Goal: Information Seeking & Learning: Learn about a topic

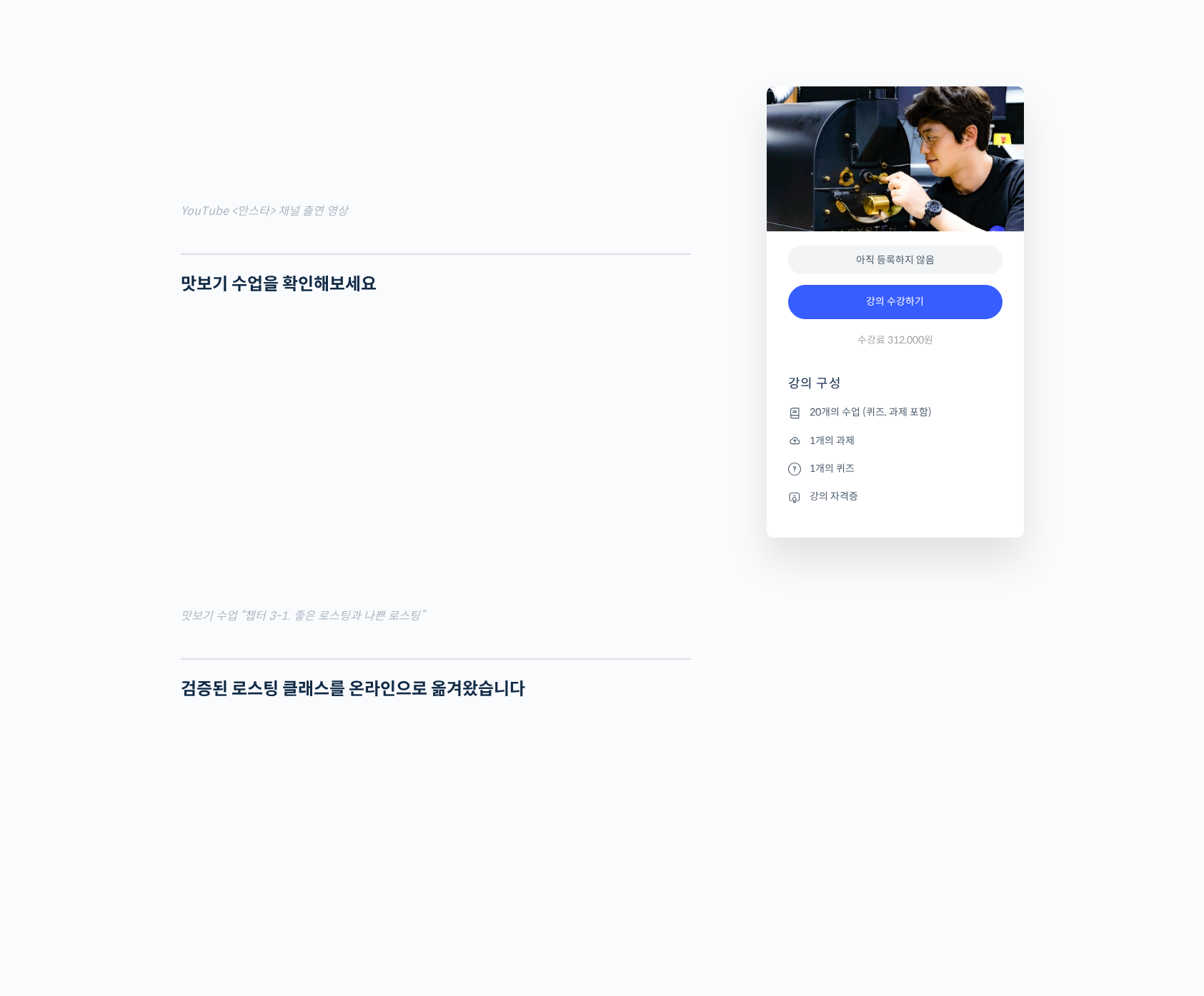
scroll to position [1247, 0]
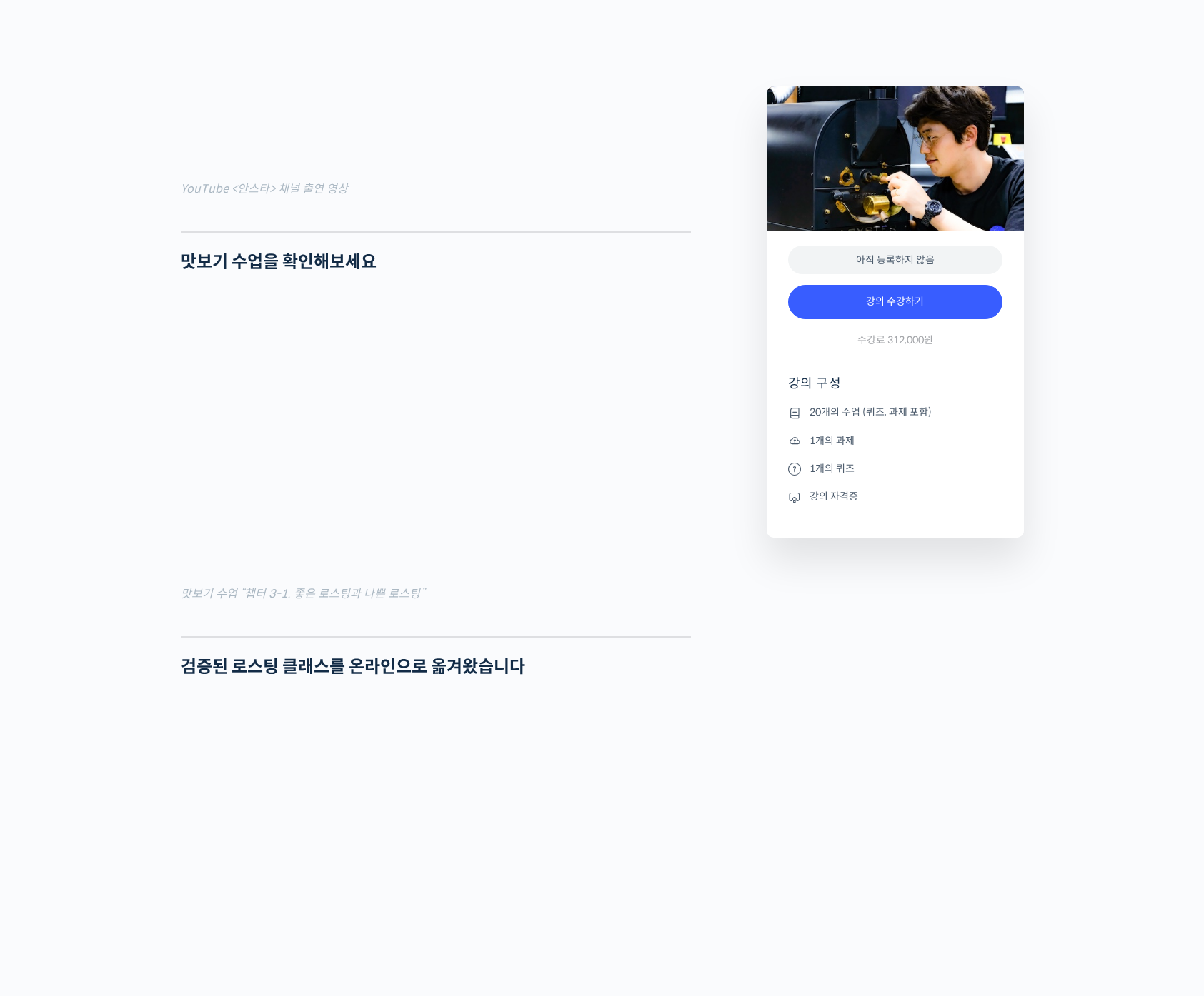
click at [821, 441] on li "1개의 과제" at bounding box center [894, 440] width 214 height 18
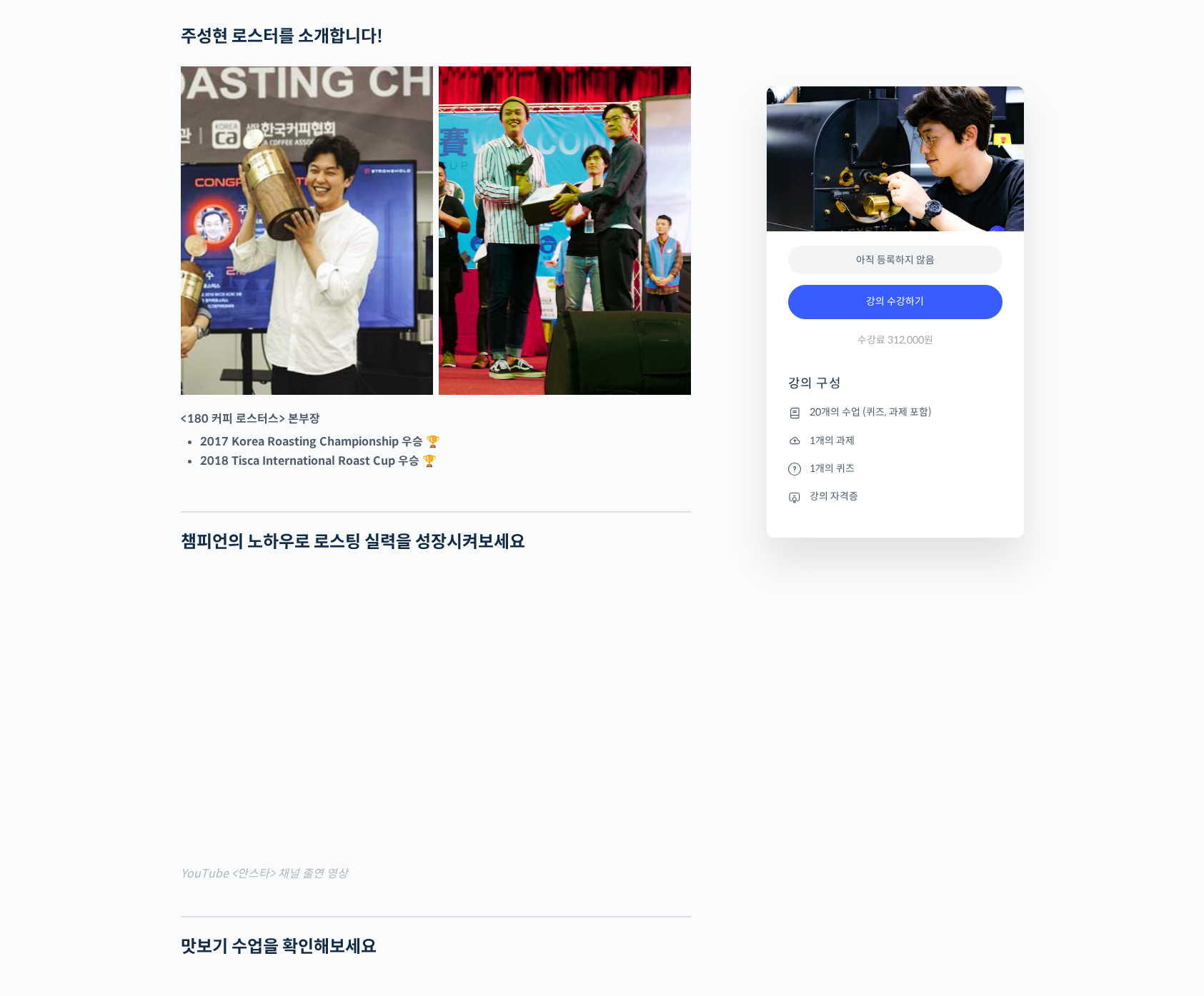
scroll to position [0, 0]
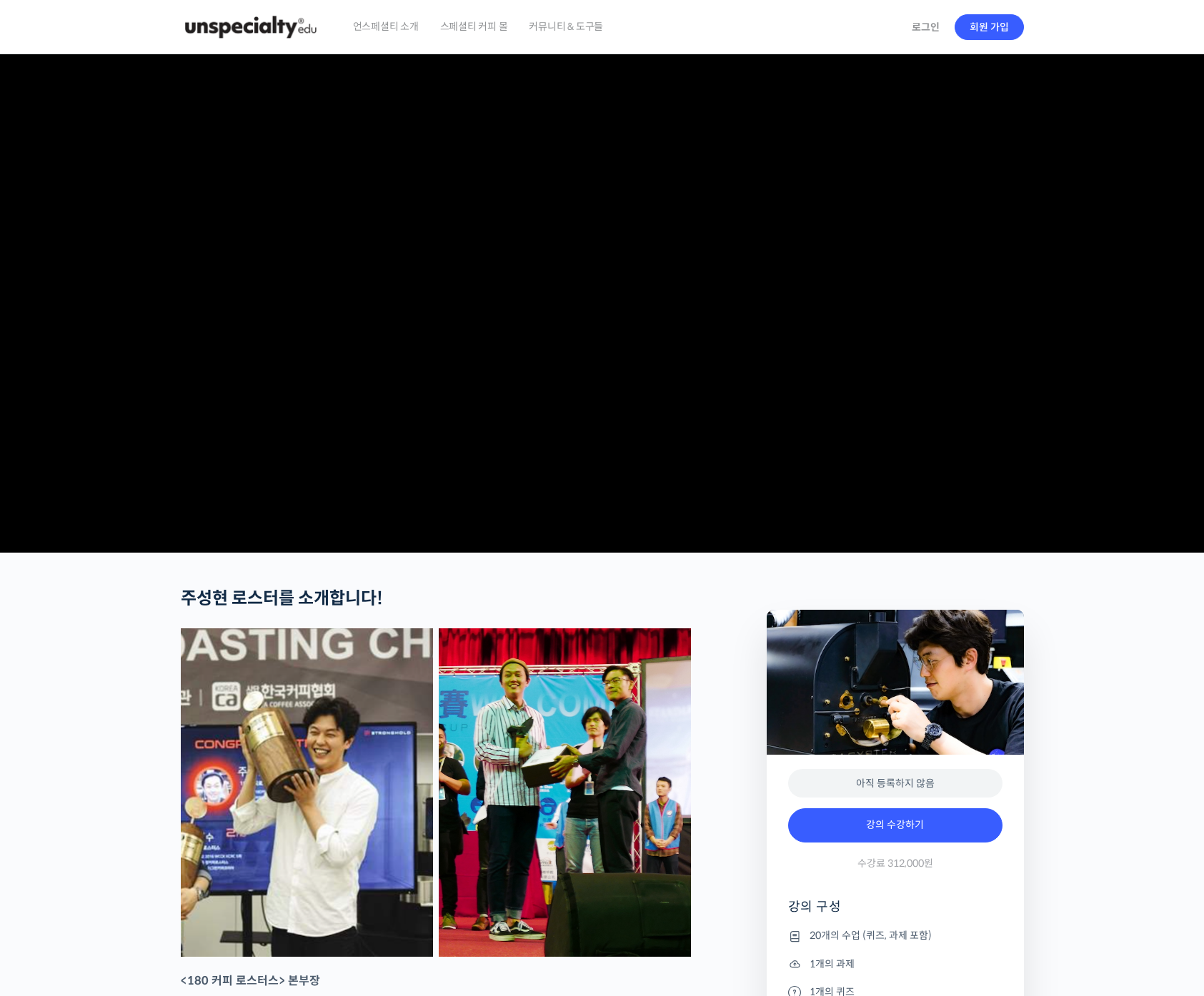
click at [647, 377] on video at bounding box center [602, 301] width 843 height 493
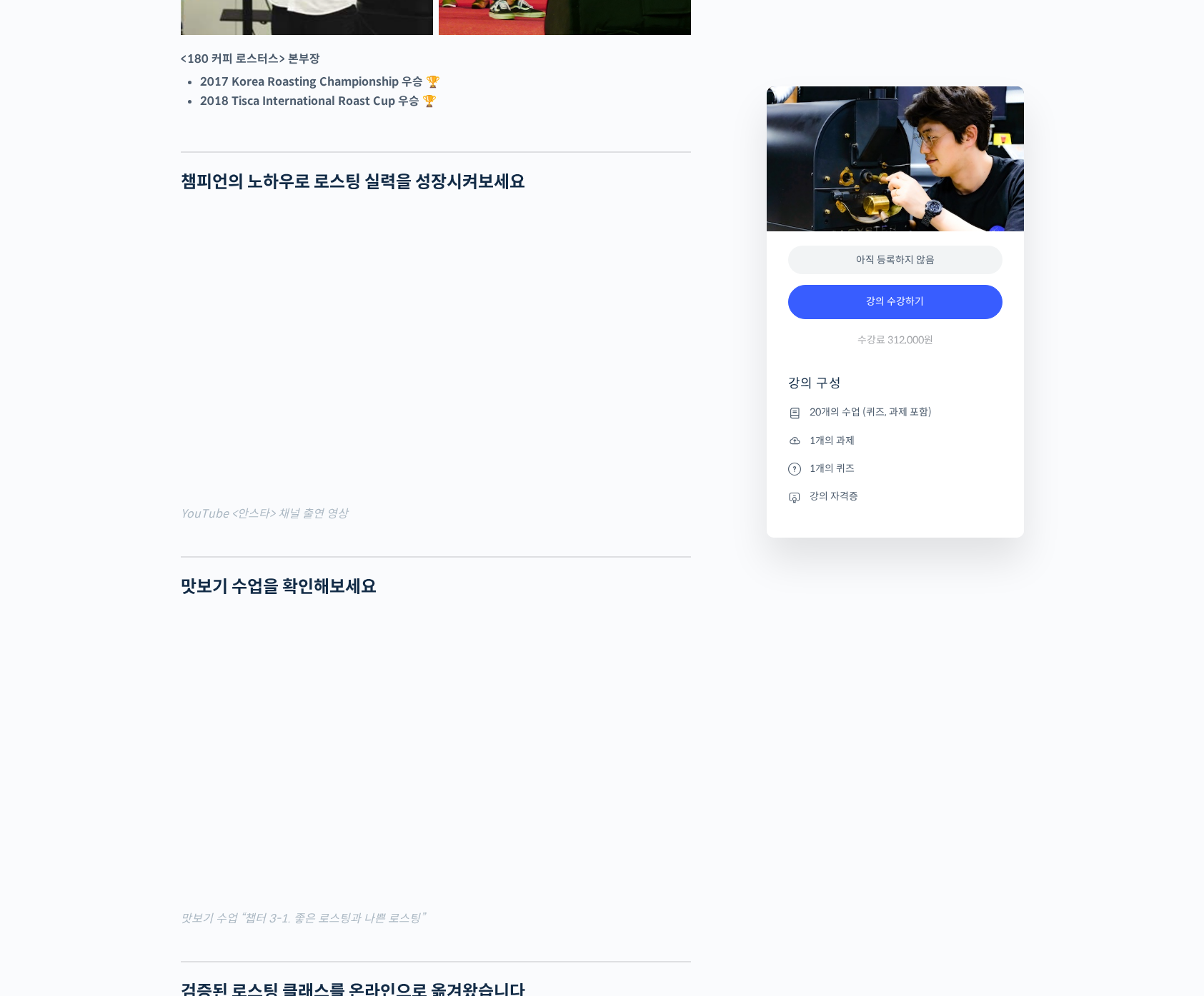
scroll to position [1414, 0]
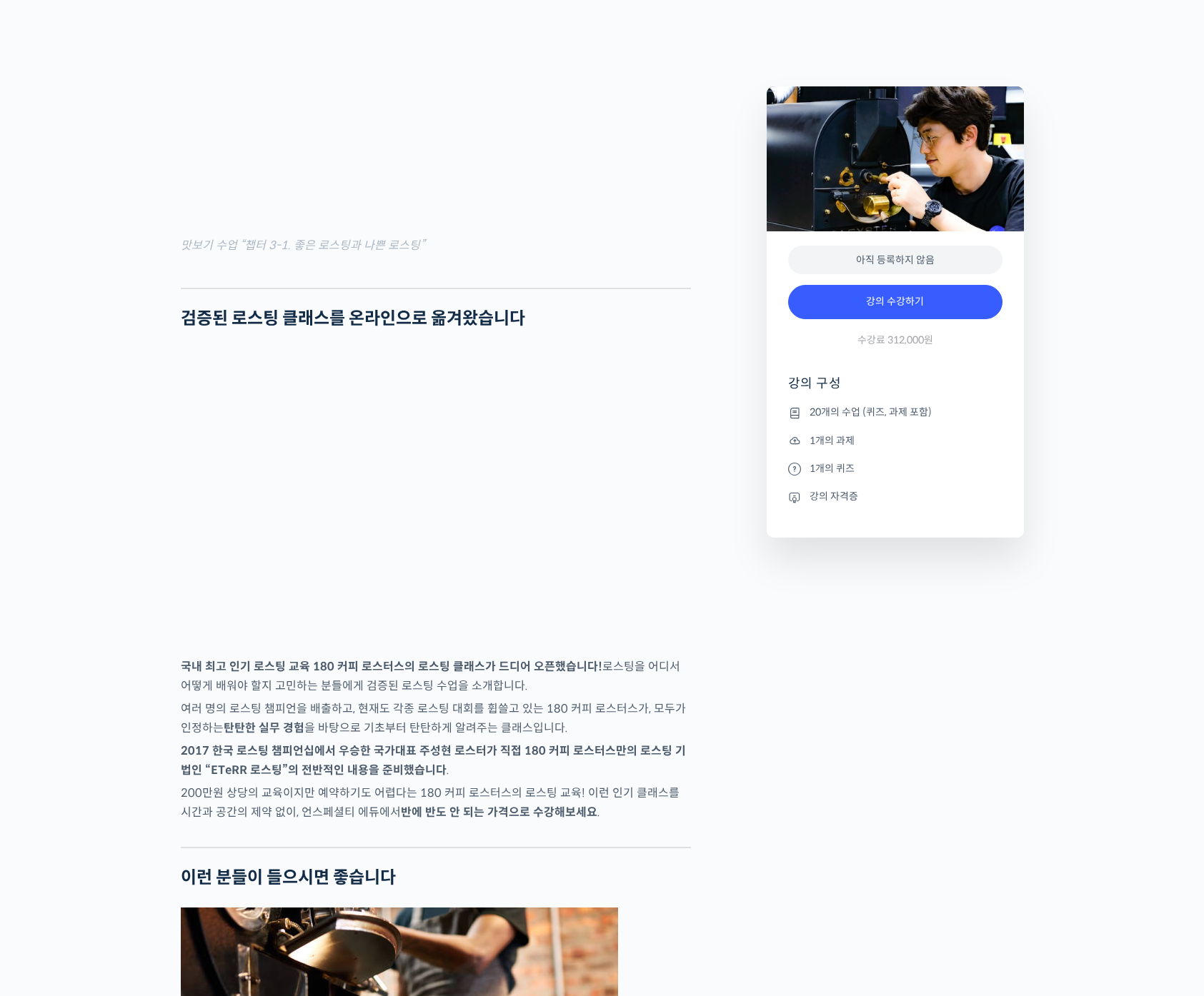
scroll to position [1615, 0]
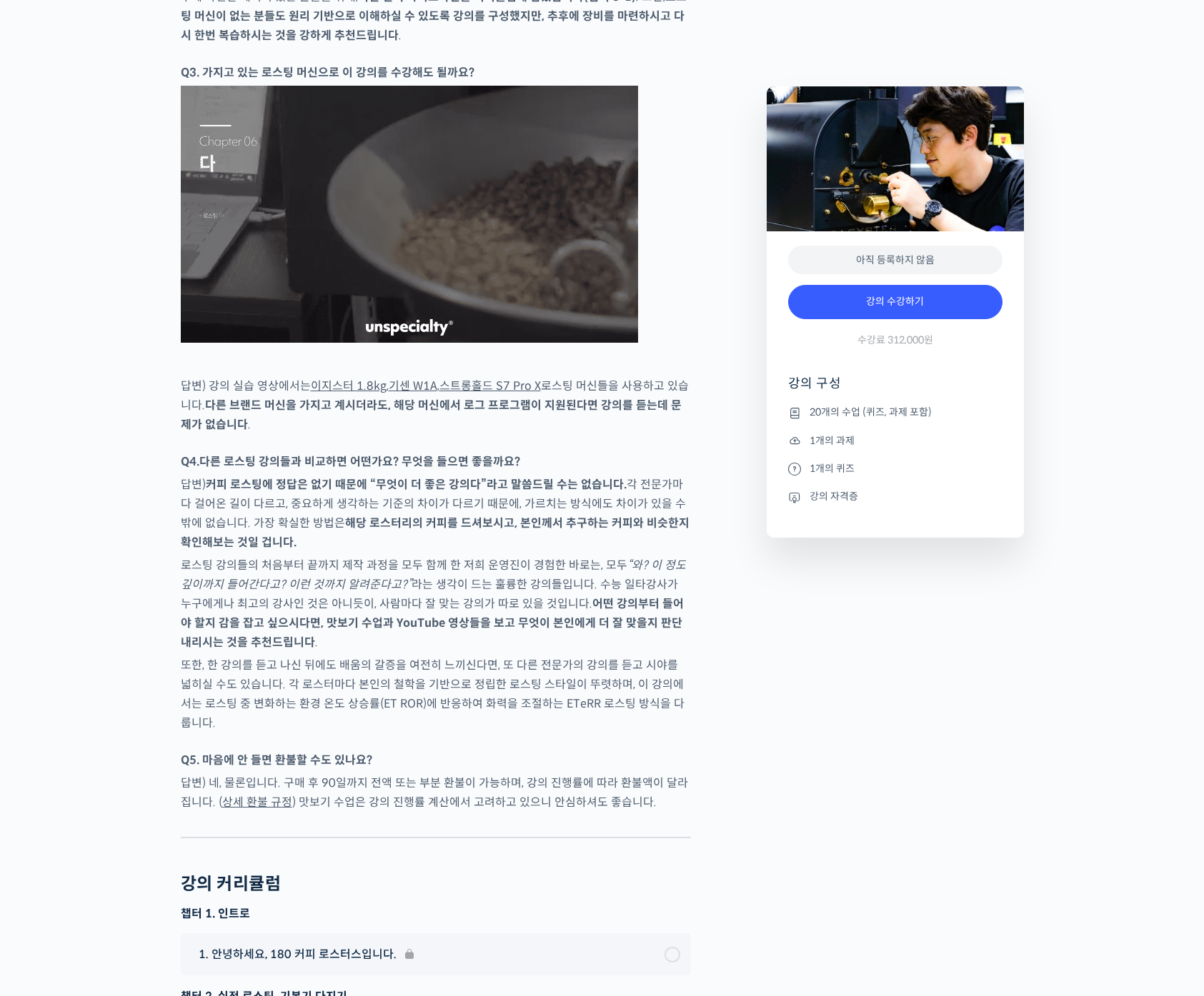
scroll to position [5828, 0]
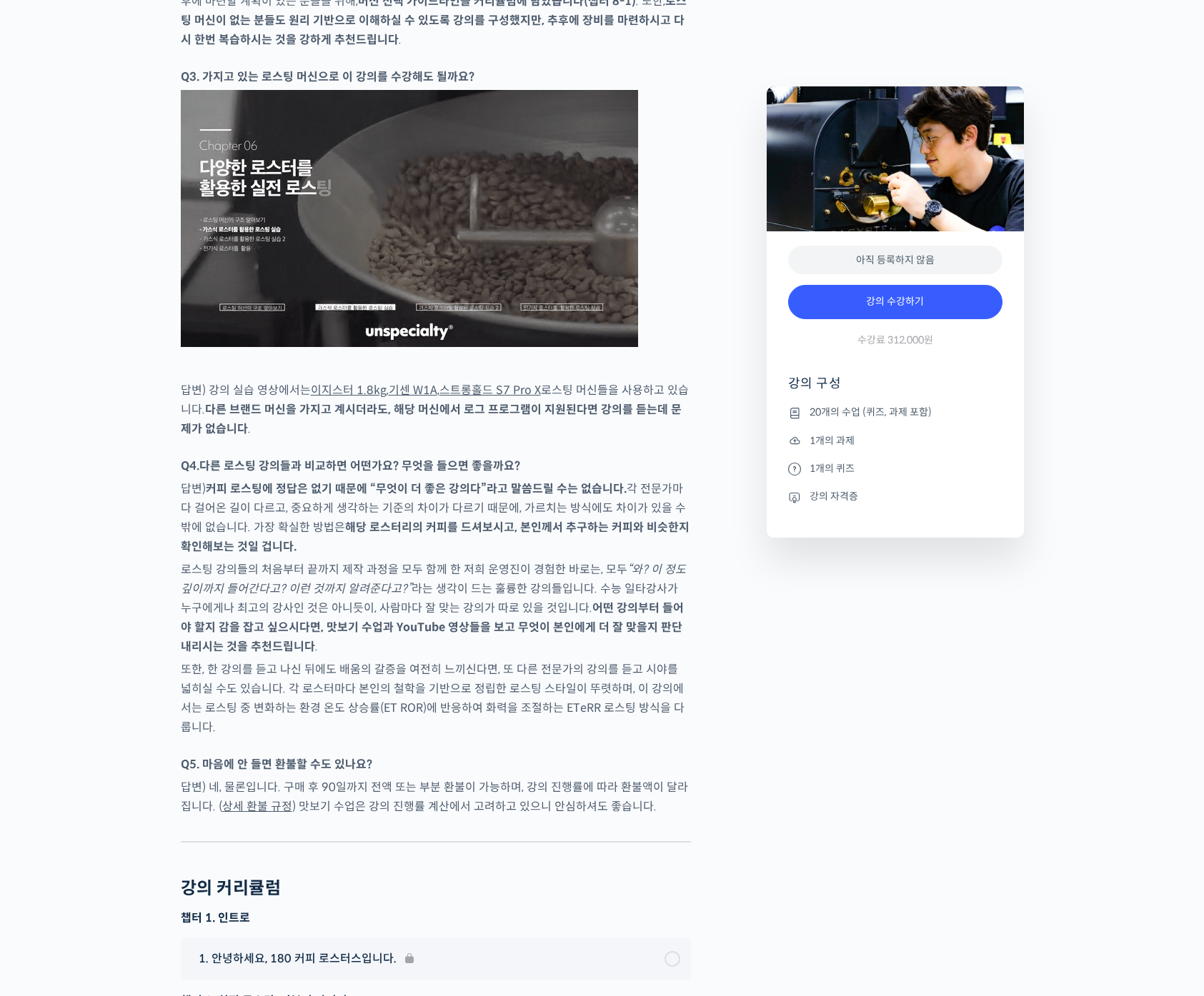
click at [398, 397] on link "기센 W1A" at bounding box center [412, 390] width 48 height 15
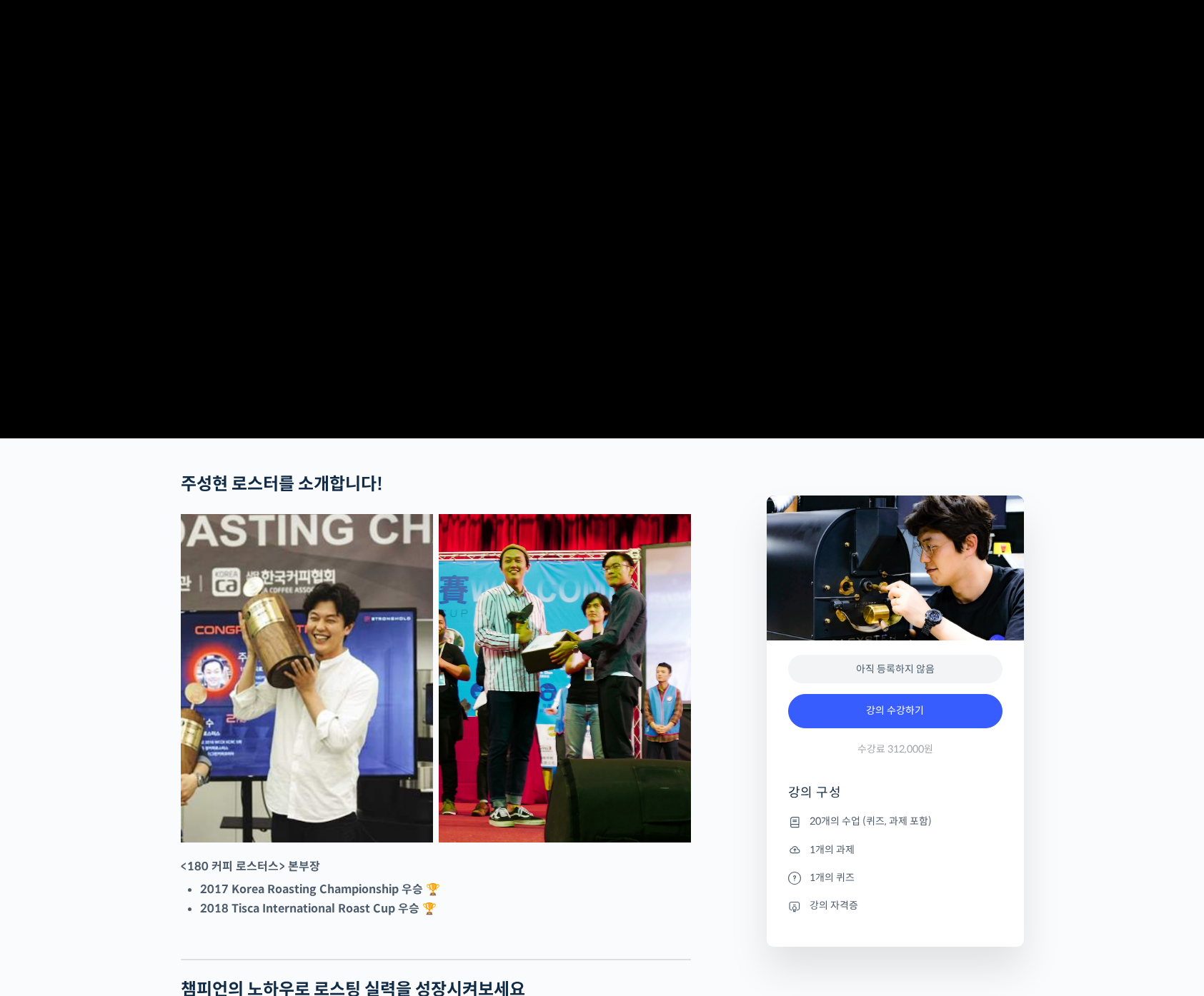
scroll to position [0, 0]
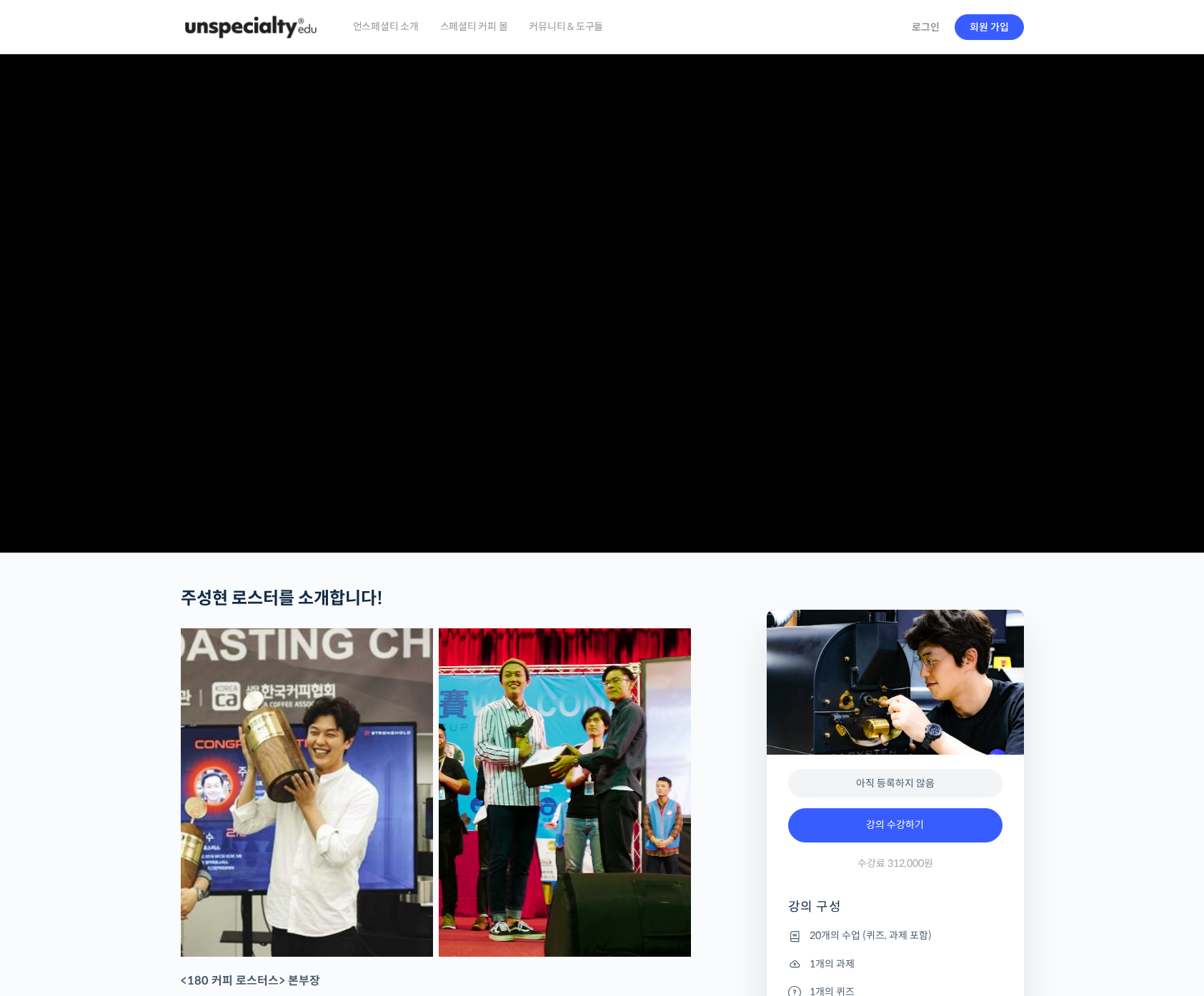
click at [416, 27] on span "언스페셜티 소개" at bounding box center [386, 26] width 66 height 55
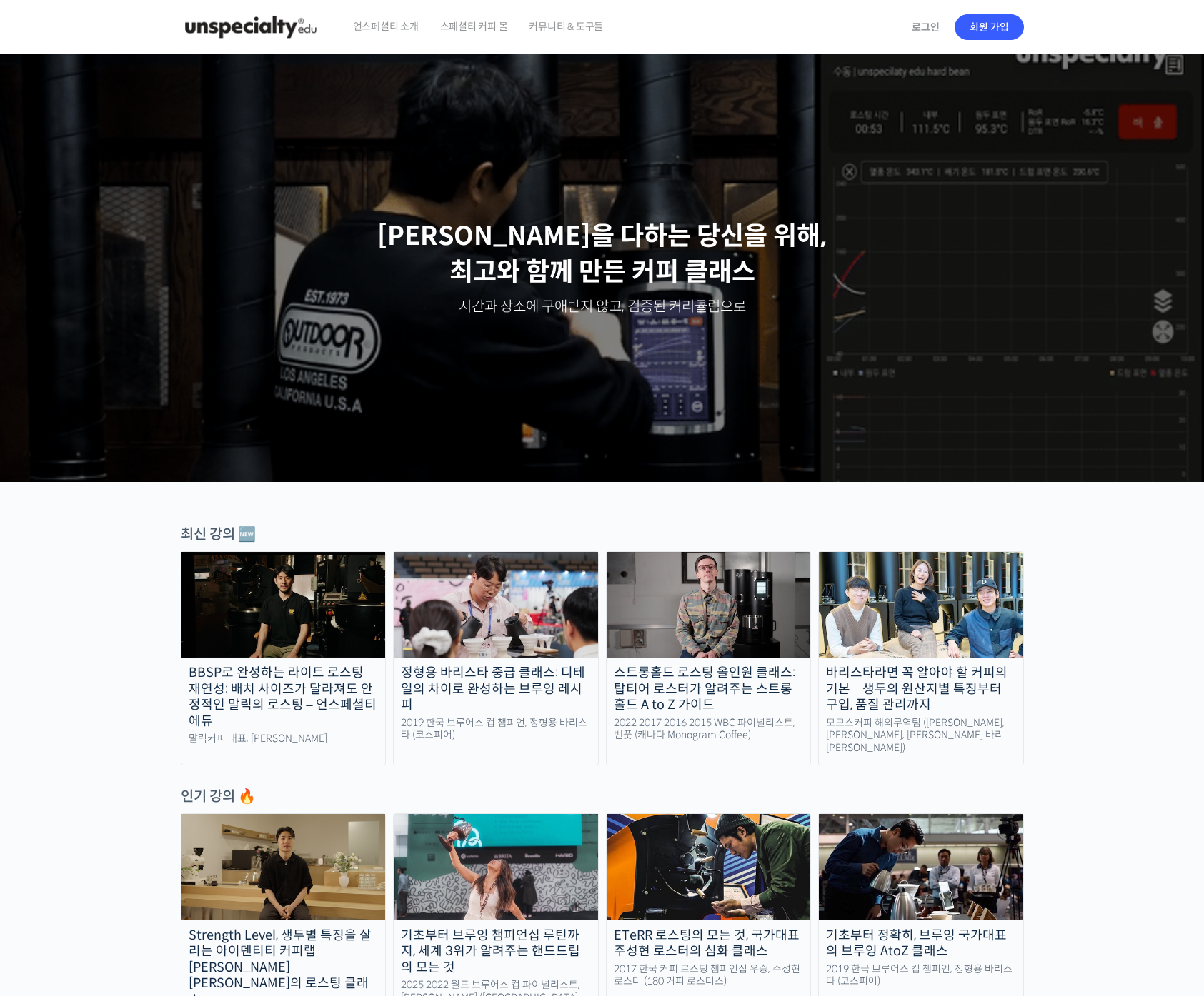
click at [482, 26] on span "스페셜티 커피 몰" at bounding box center [474, 26] width 68 height 55
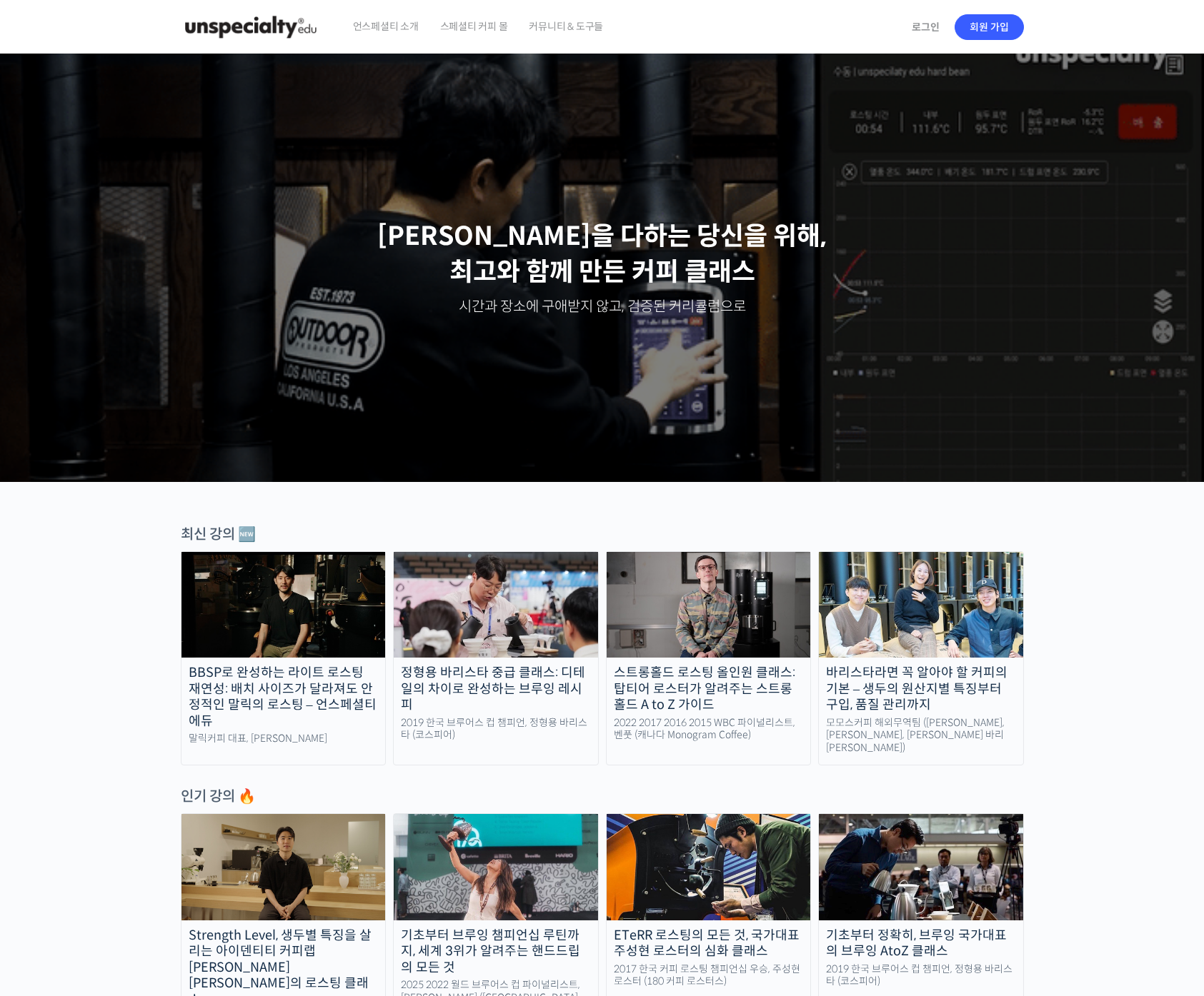
click at [564, 30] on span "커뮤니티 & 도구들" at bounding box center [565, 26] width 74 height 55
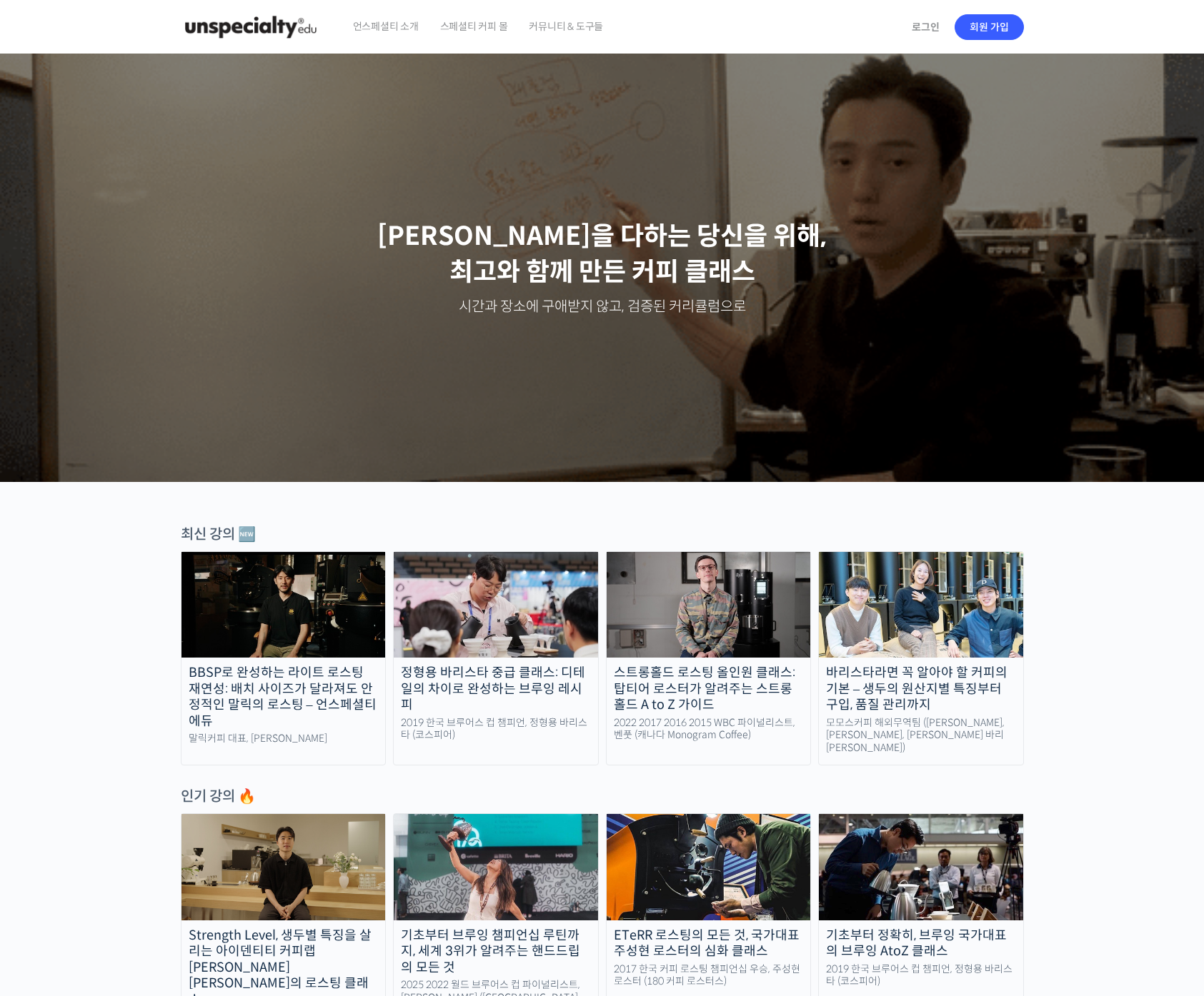
click at [313, 26] on img at bounding box center [250, 27] width 140 height 43
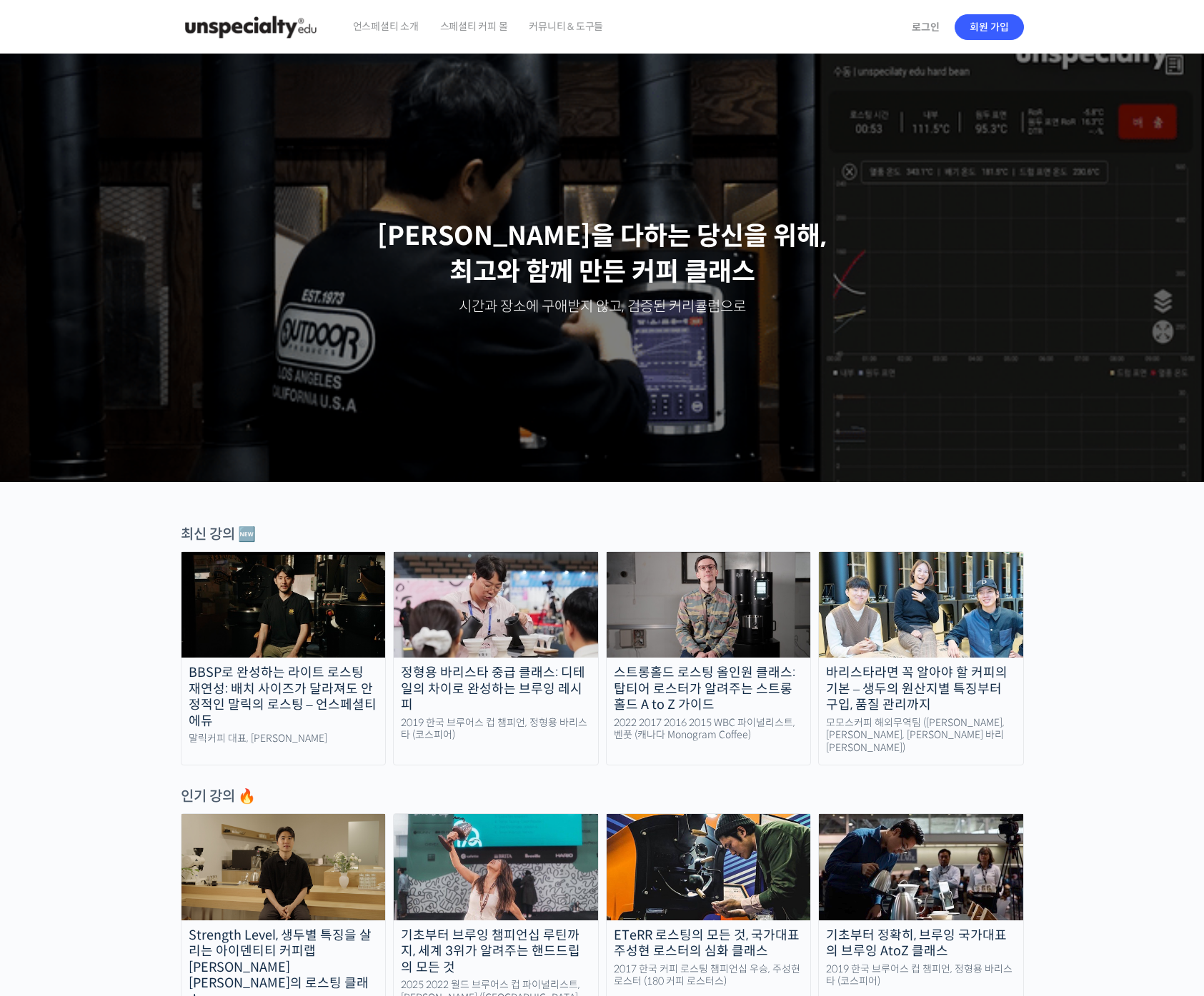
click at [210, 535] on div "최신 강의 🆕" at bounding box center [602, 535] width 843 height 19
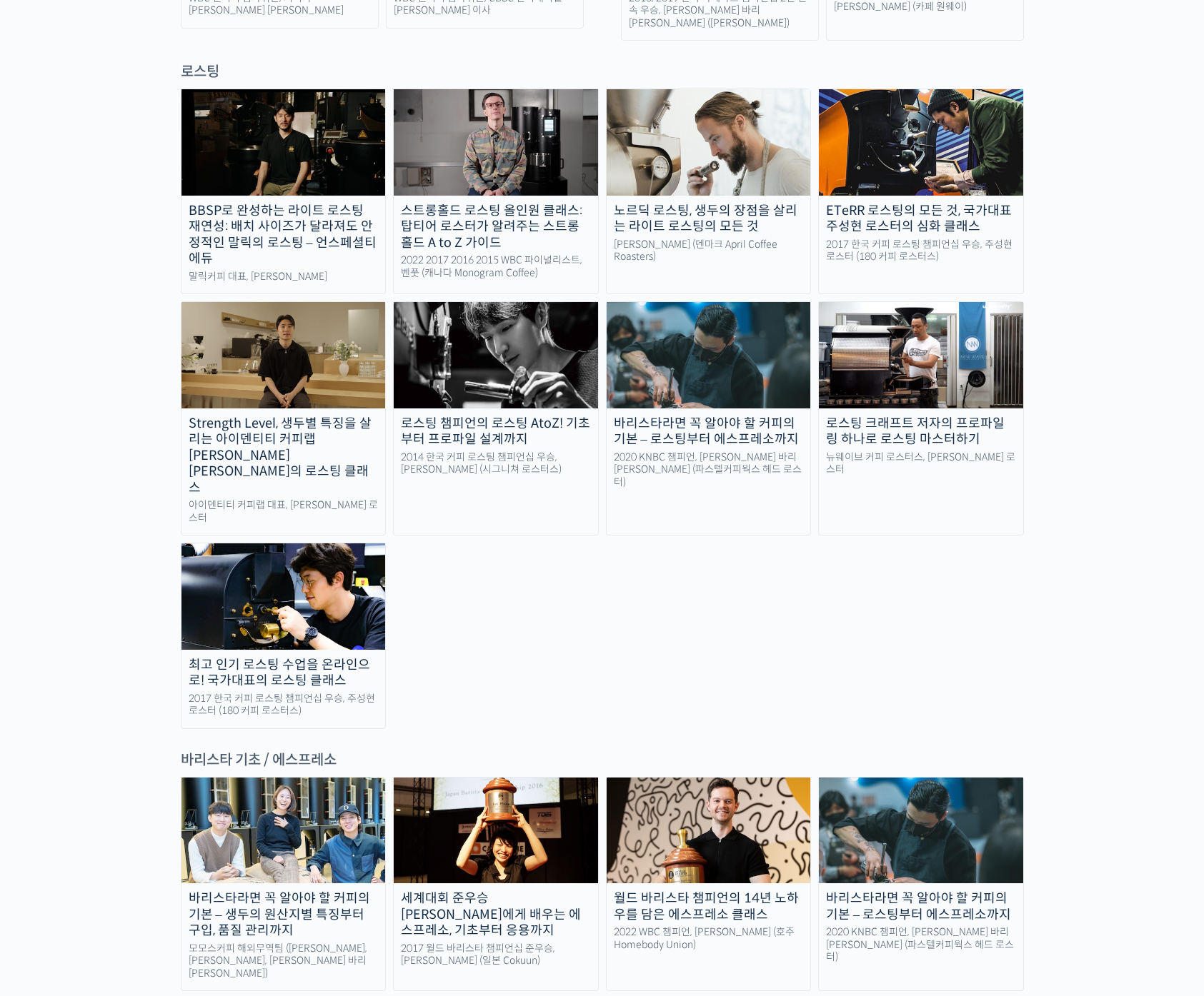
scroll to position [1291, 0]
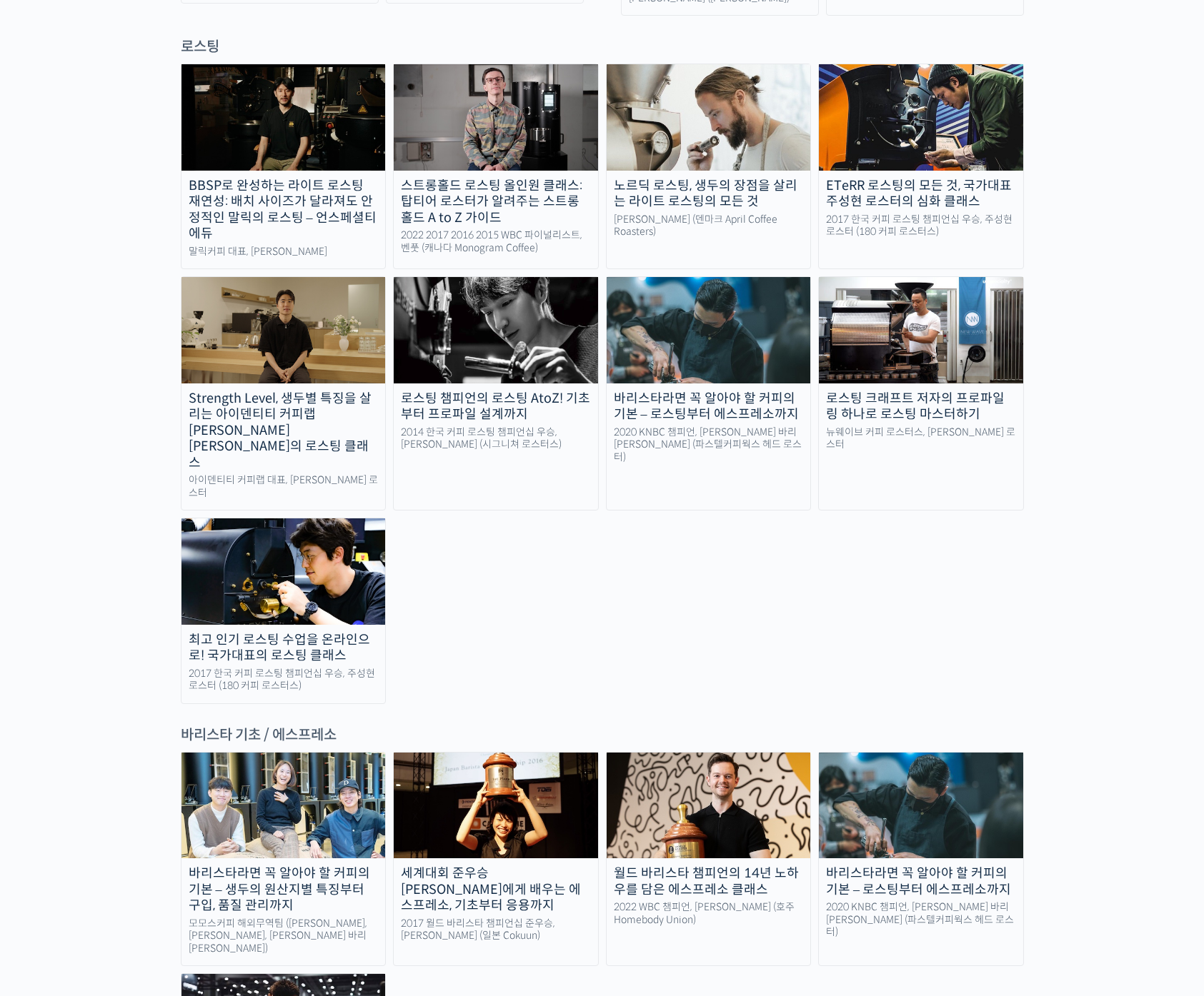
click at [744, 307] on img at bounding box center [708, 330] width 204 height 106
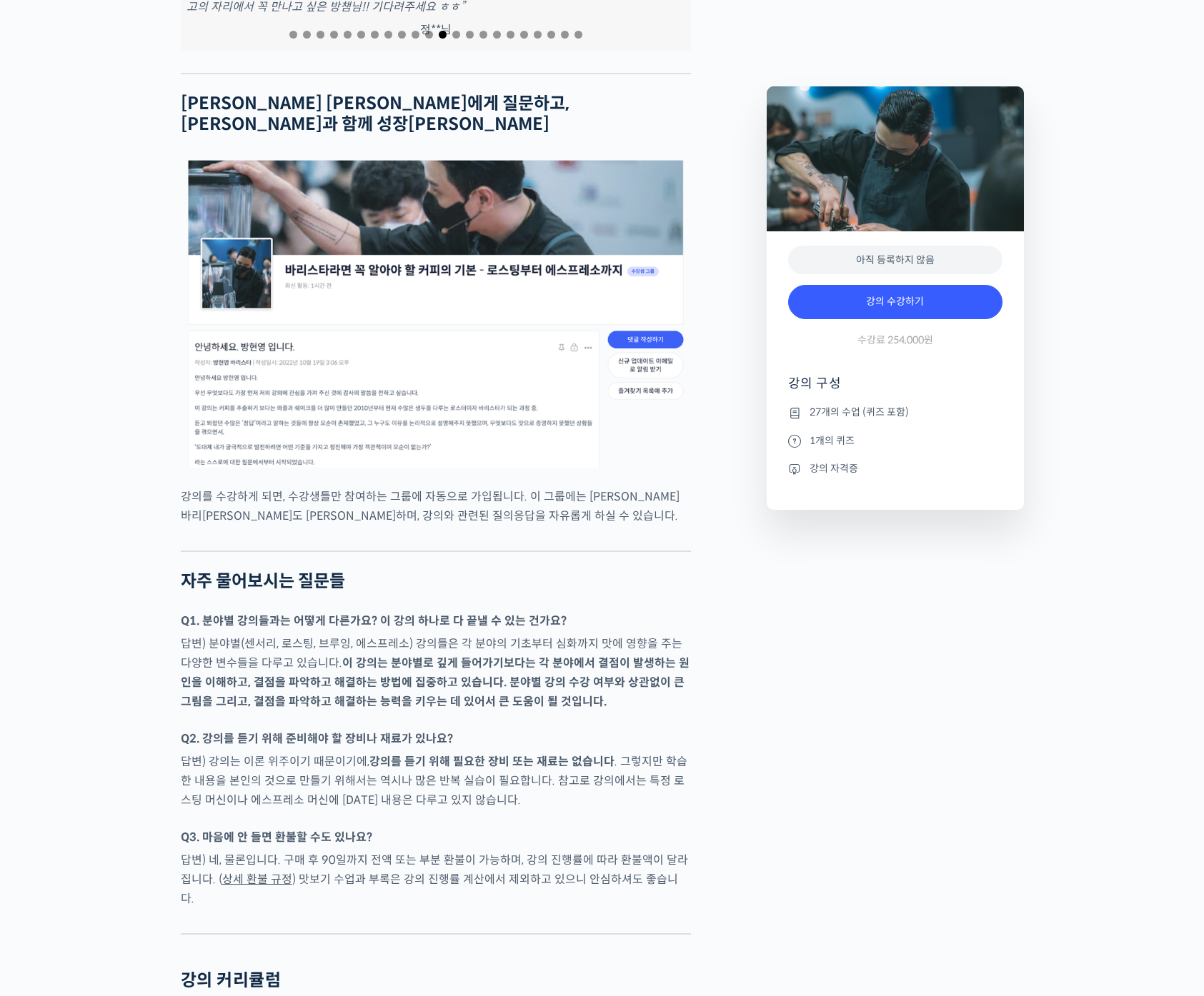
scroll to position [5066, 0]
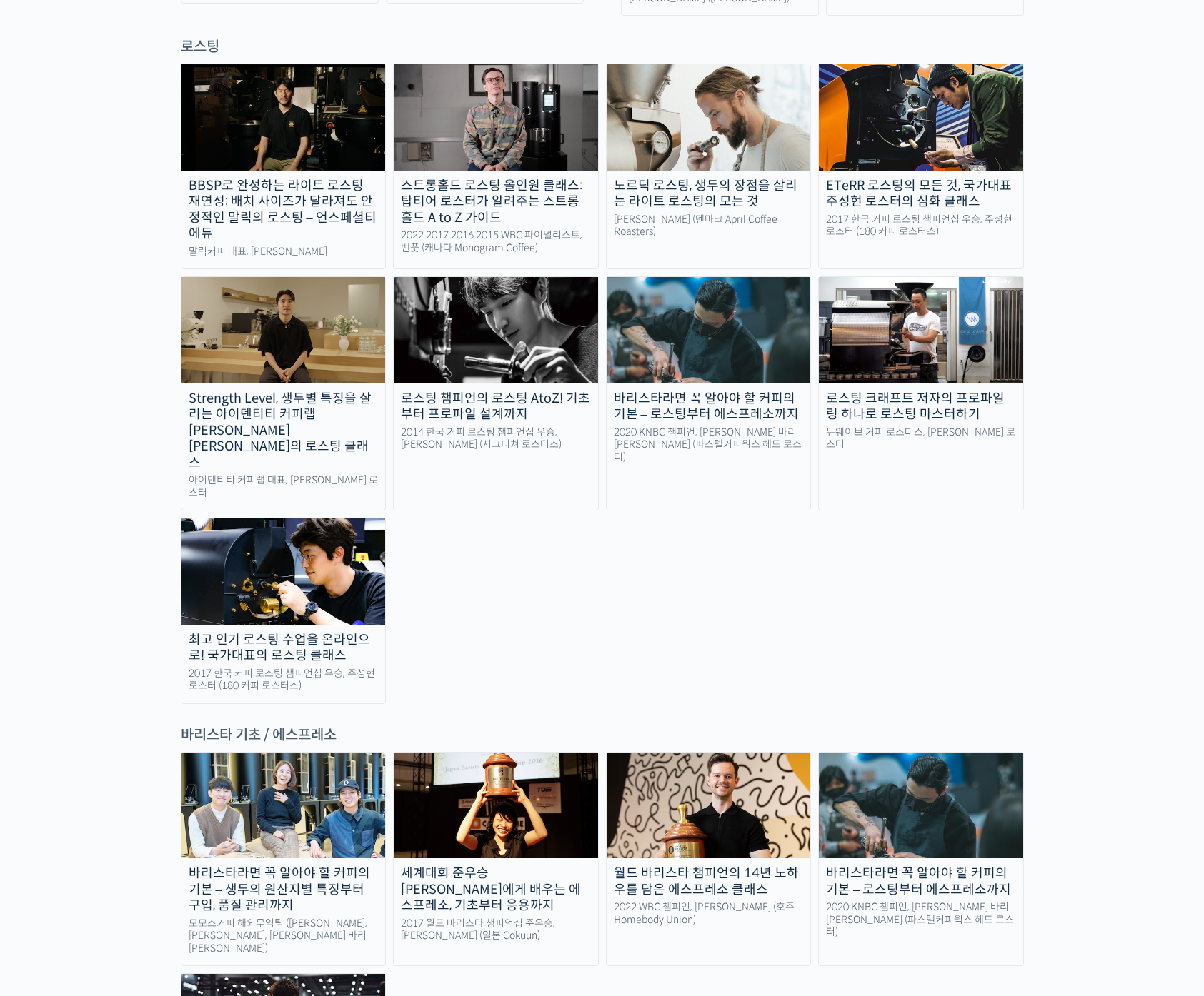
click at [270, 519] on img at bounding box center [284, 572] width 204 height 106
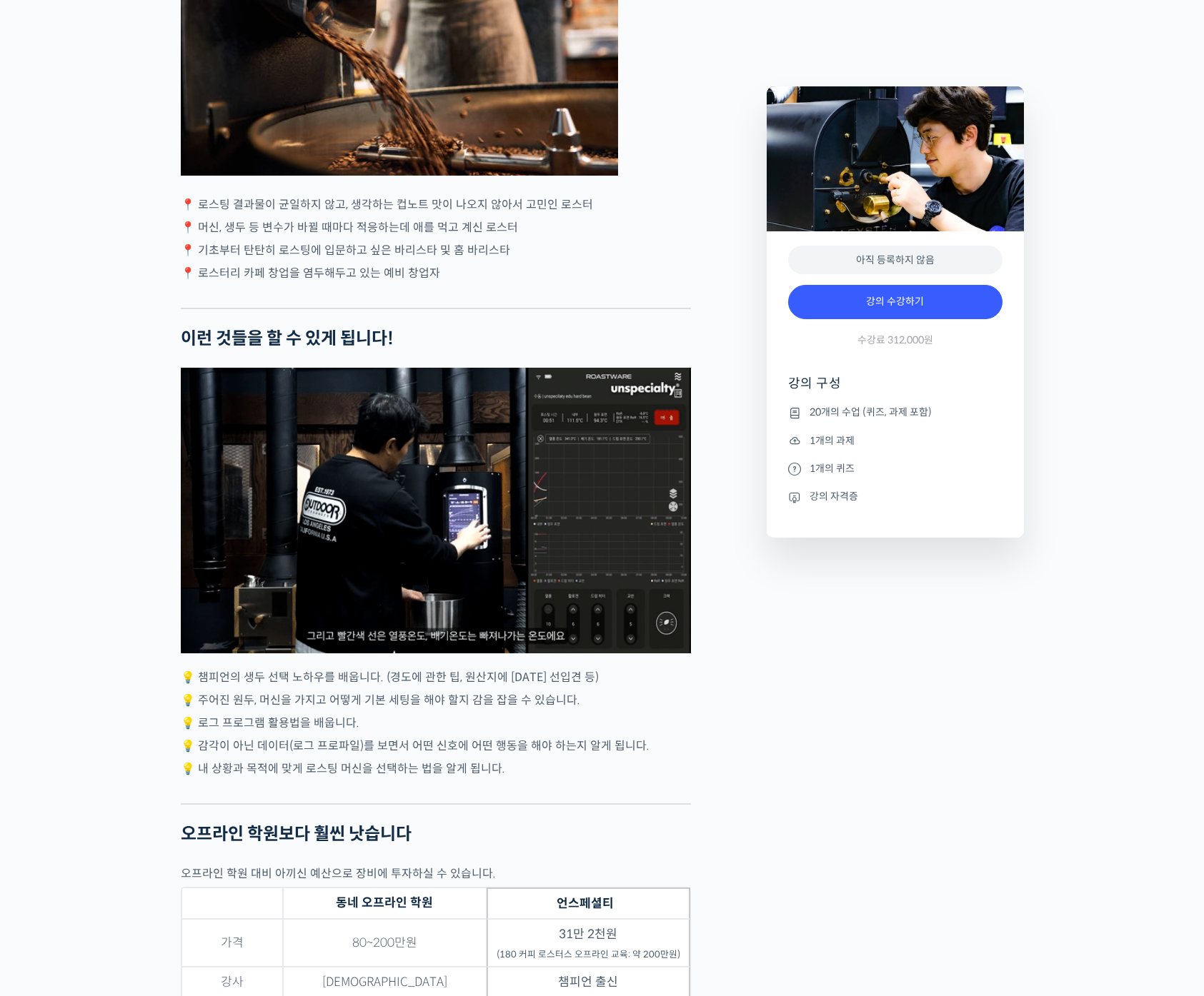
scroll to position [2620, 0]
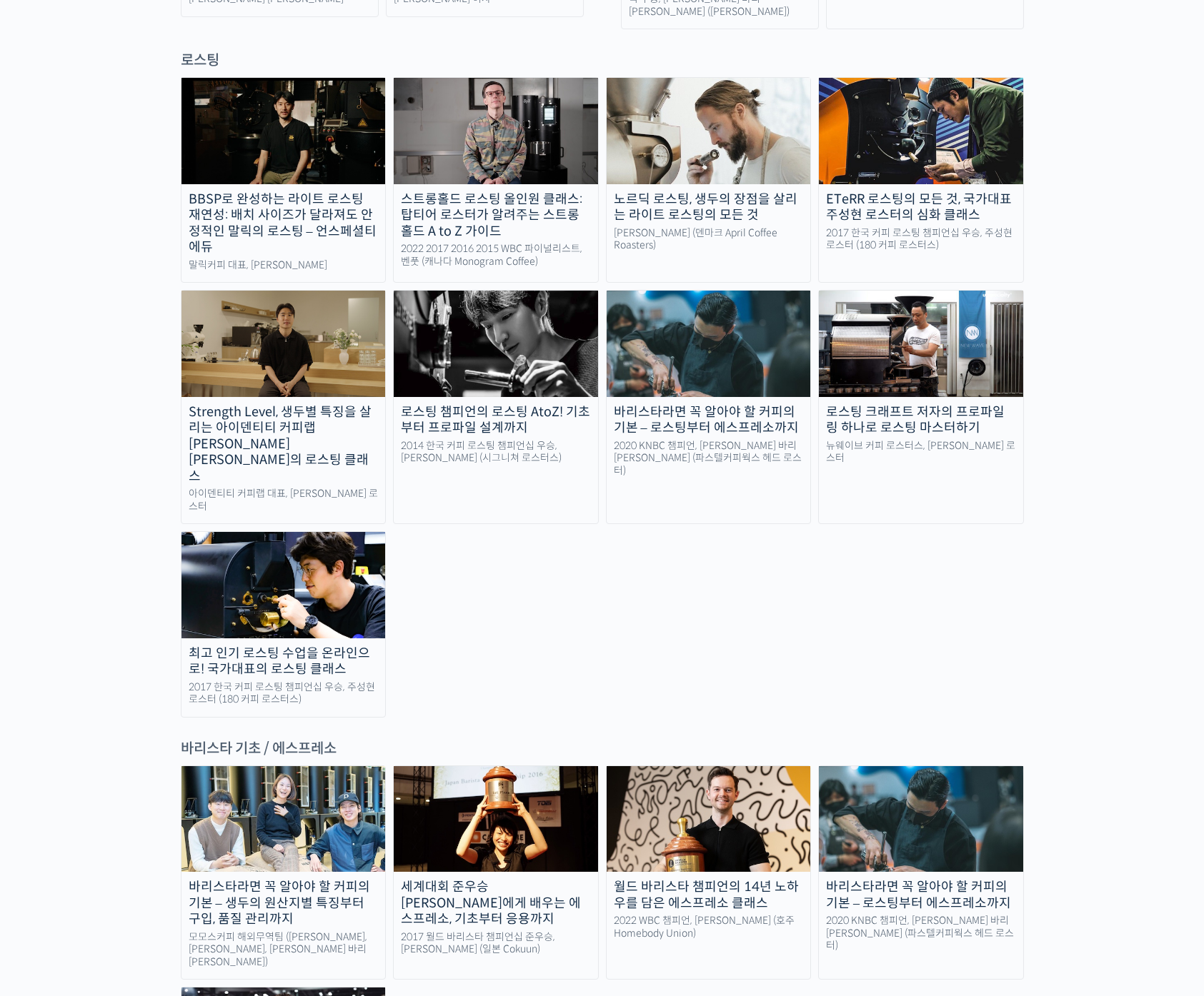
scroll to position [1263, 0]
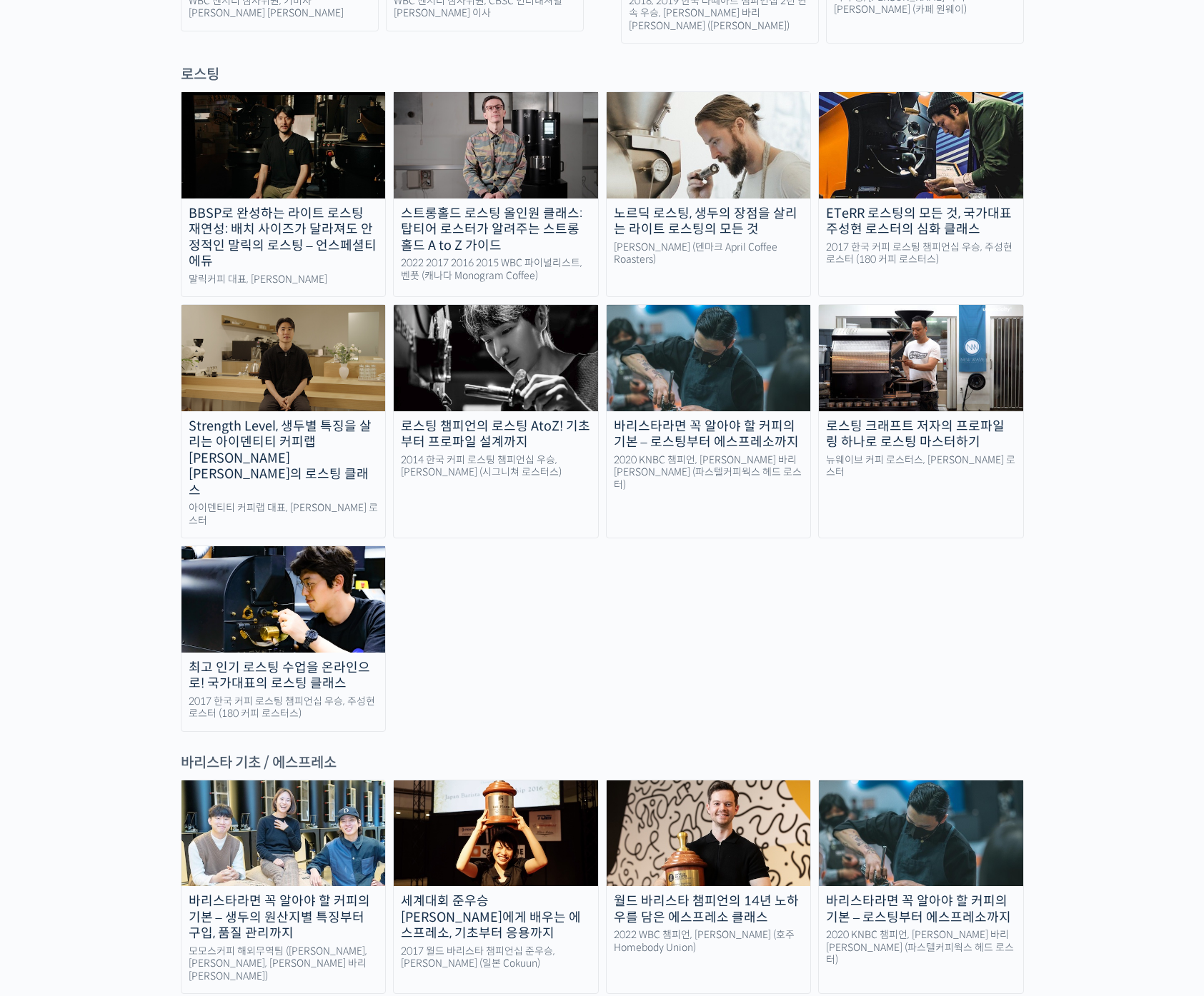
click at [489, 324] on img at bounding box center [496, 358] width 204 height 106
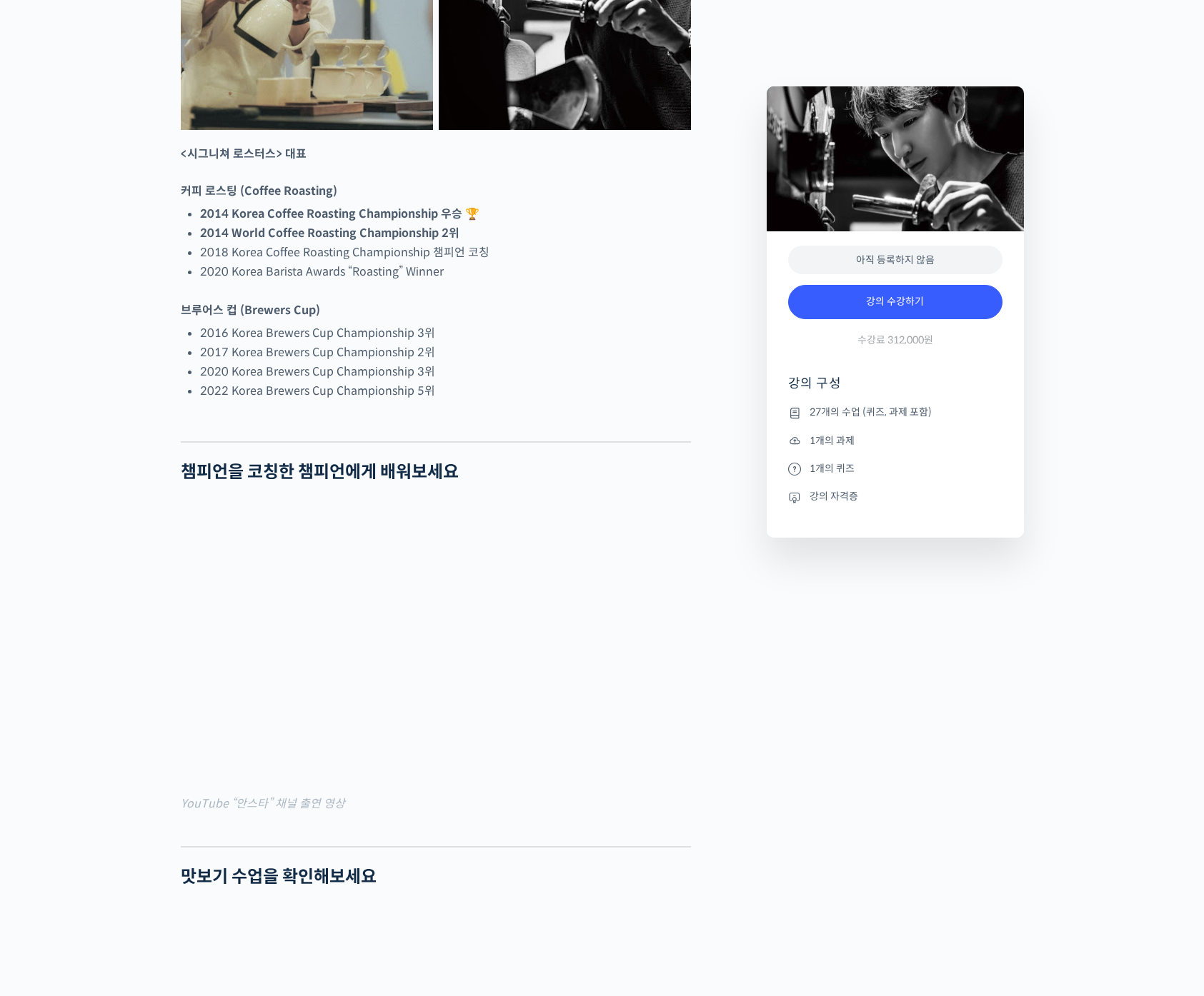
scroll to position [1006, 0]
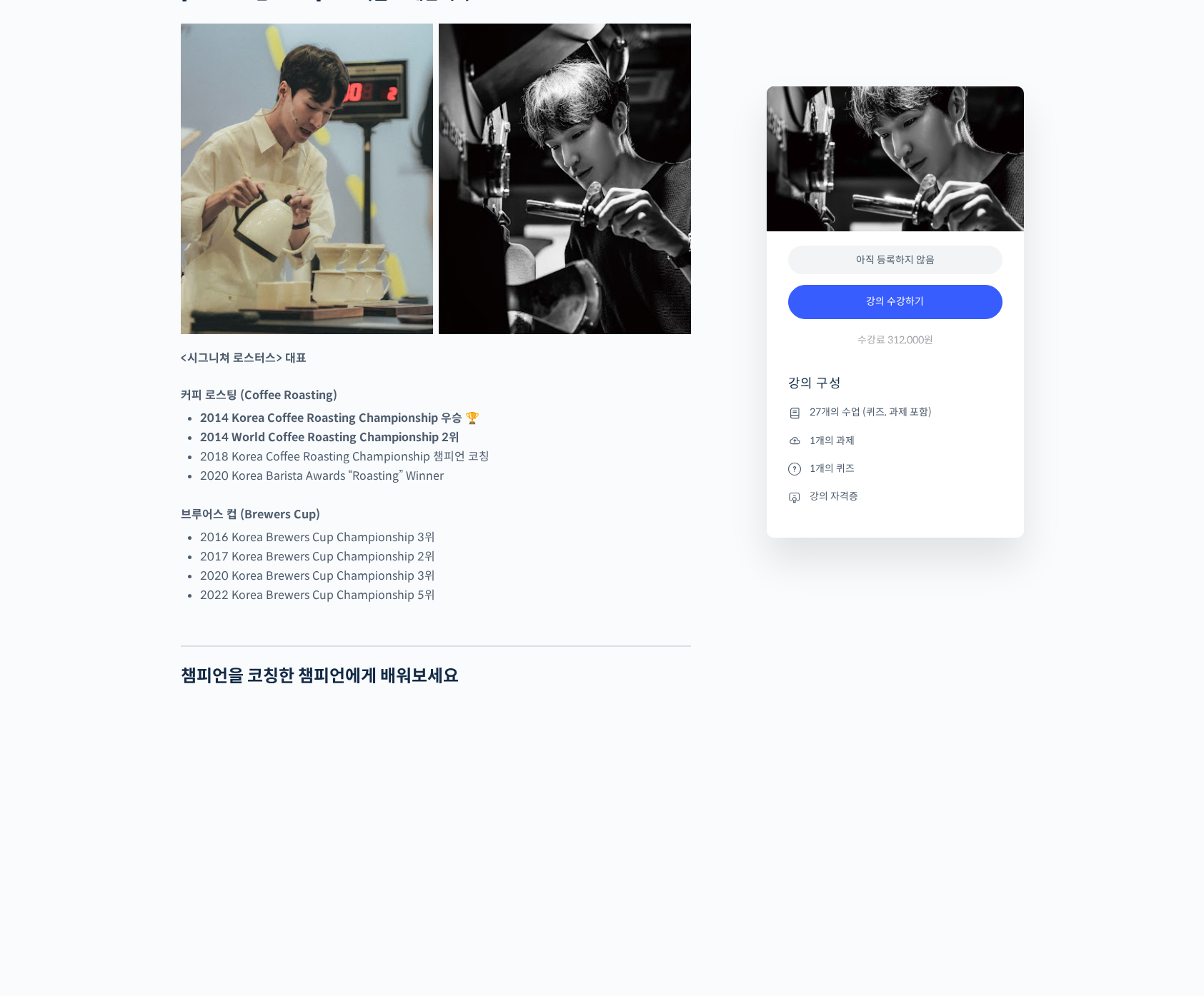
scroll to position [619, 0]
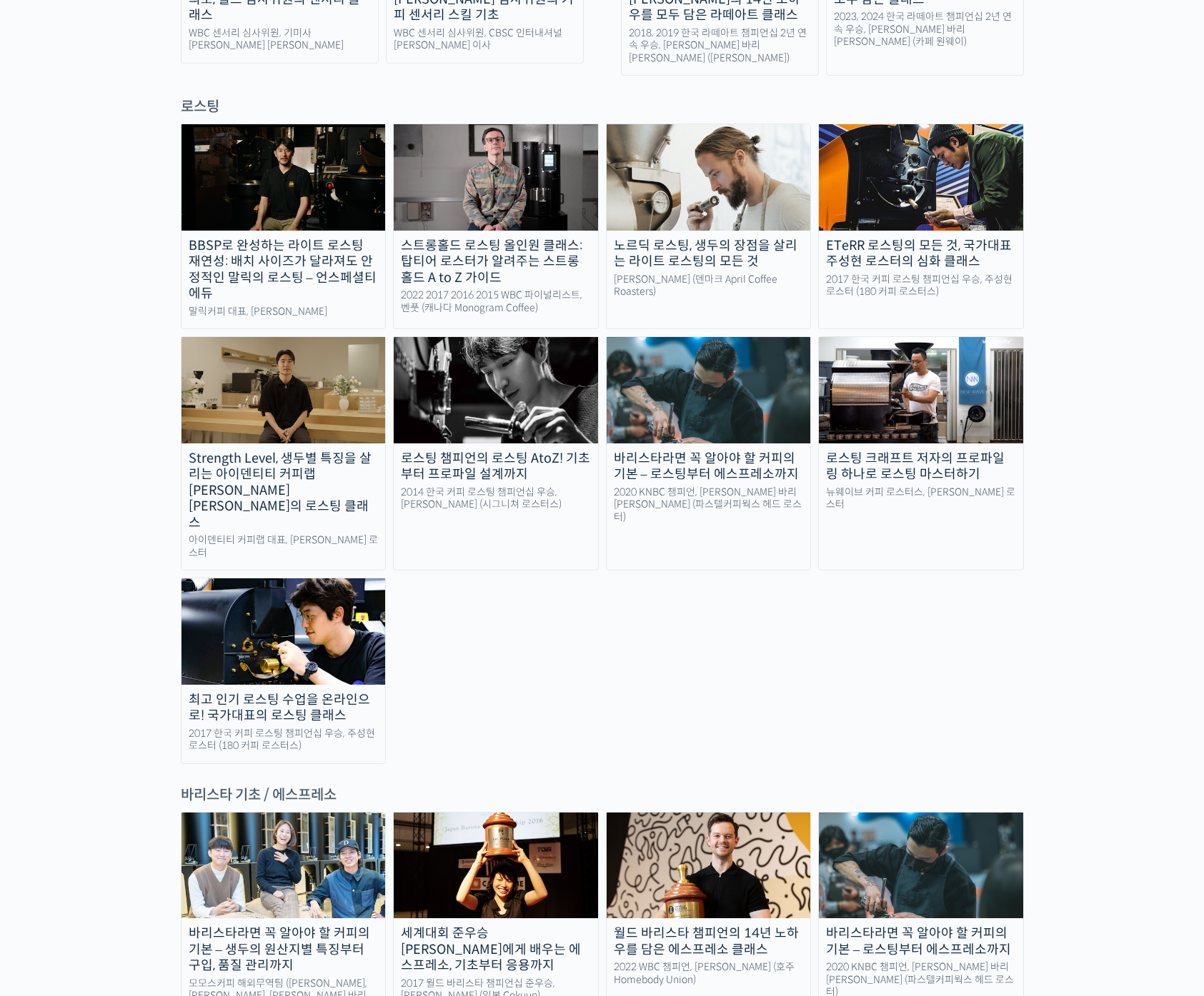
scroll to position [1215, 0]
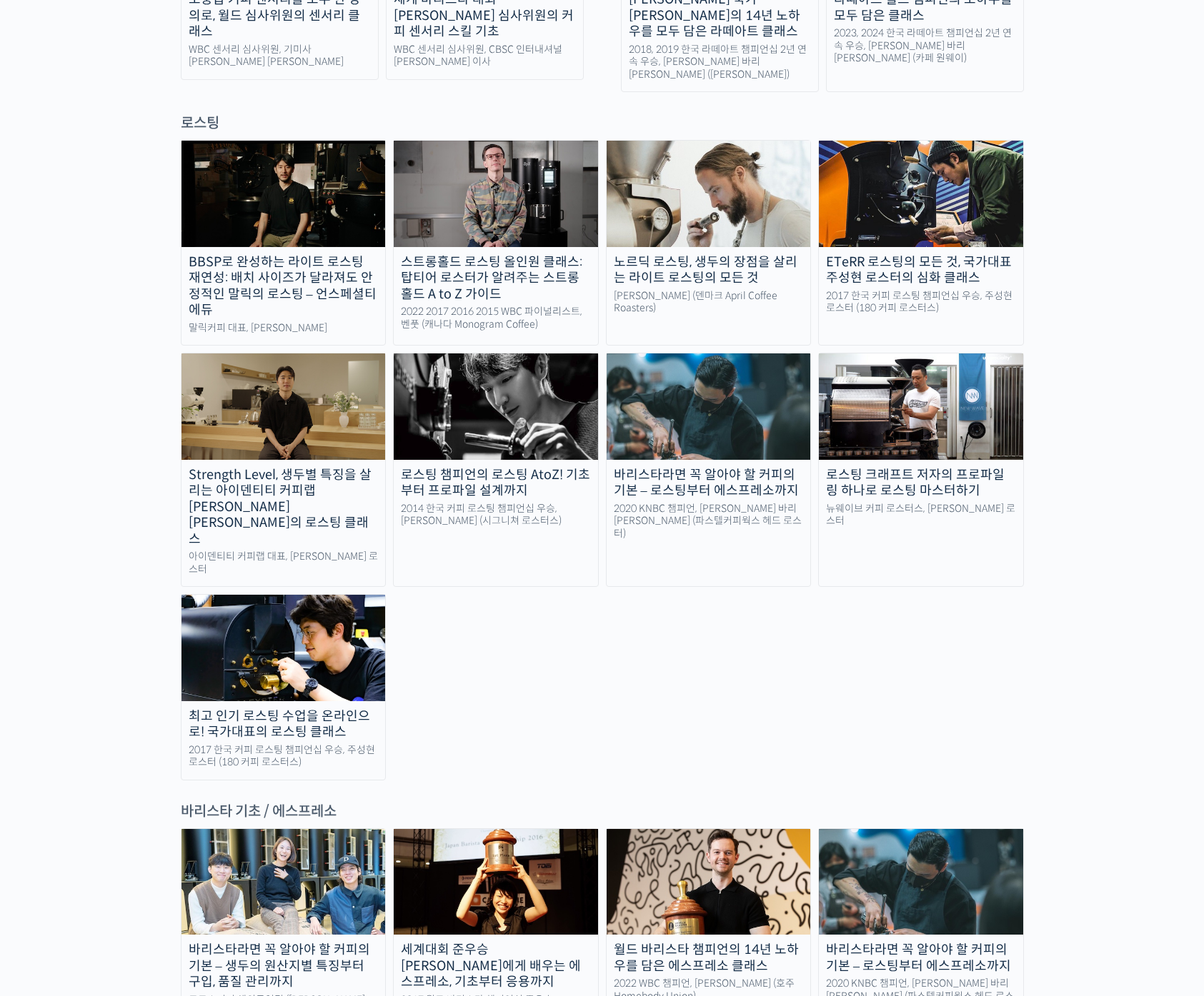
click at [550, 187] on img at bounding box center [496, 194] width 204 height 106
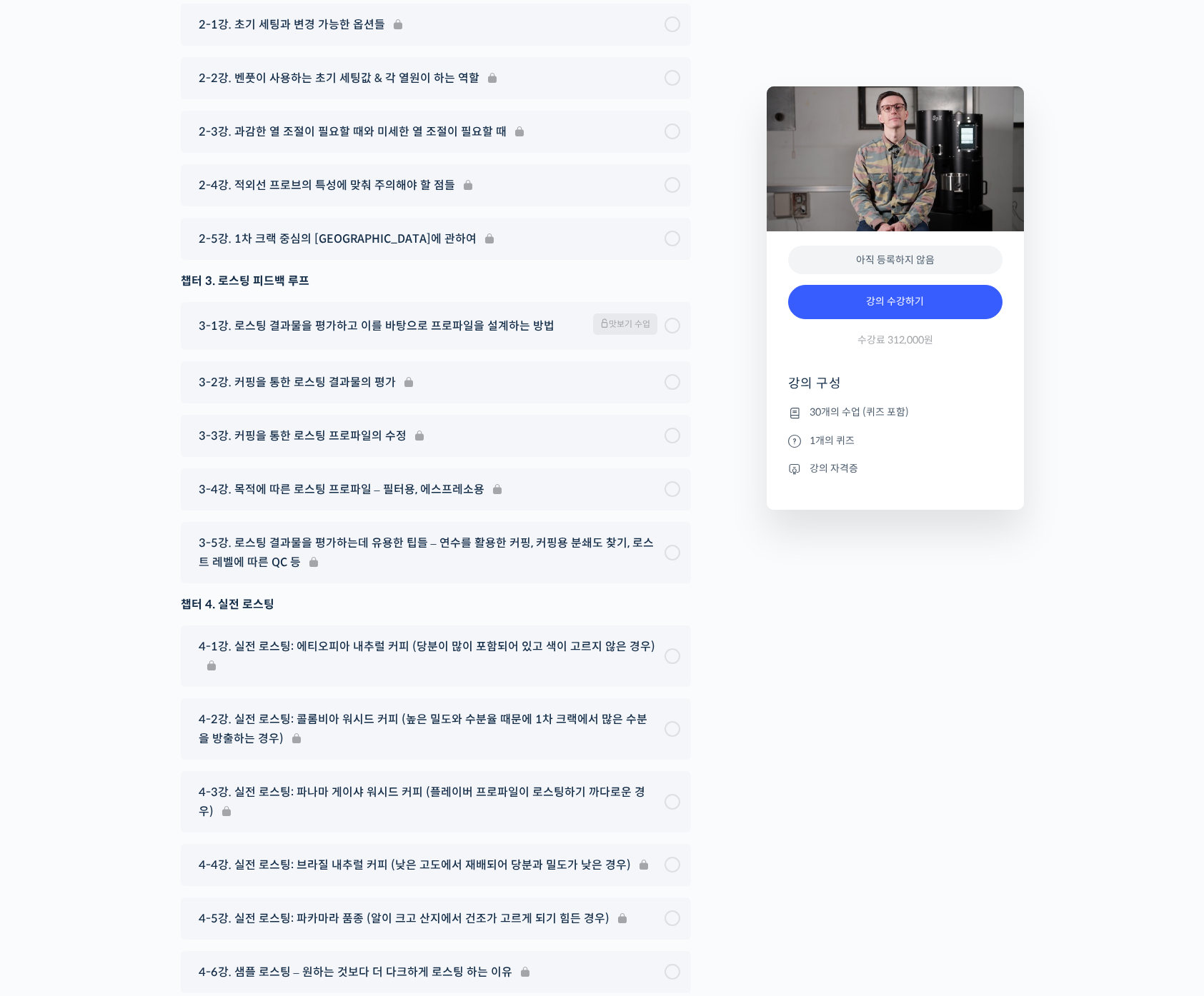
scroll to position [7275, 0]
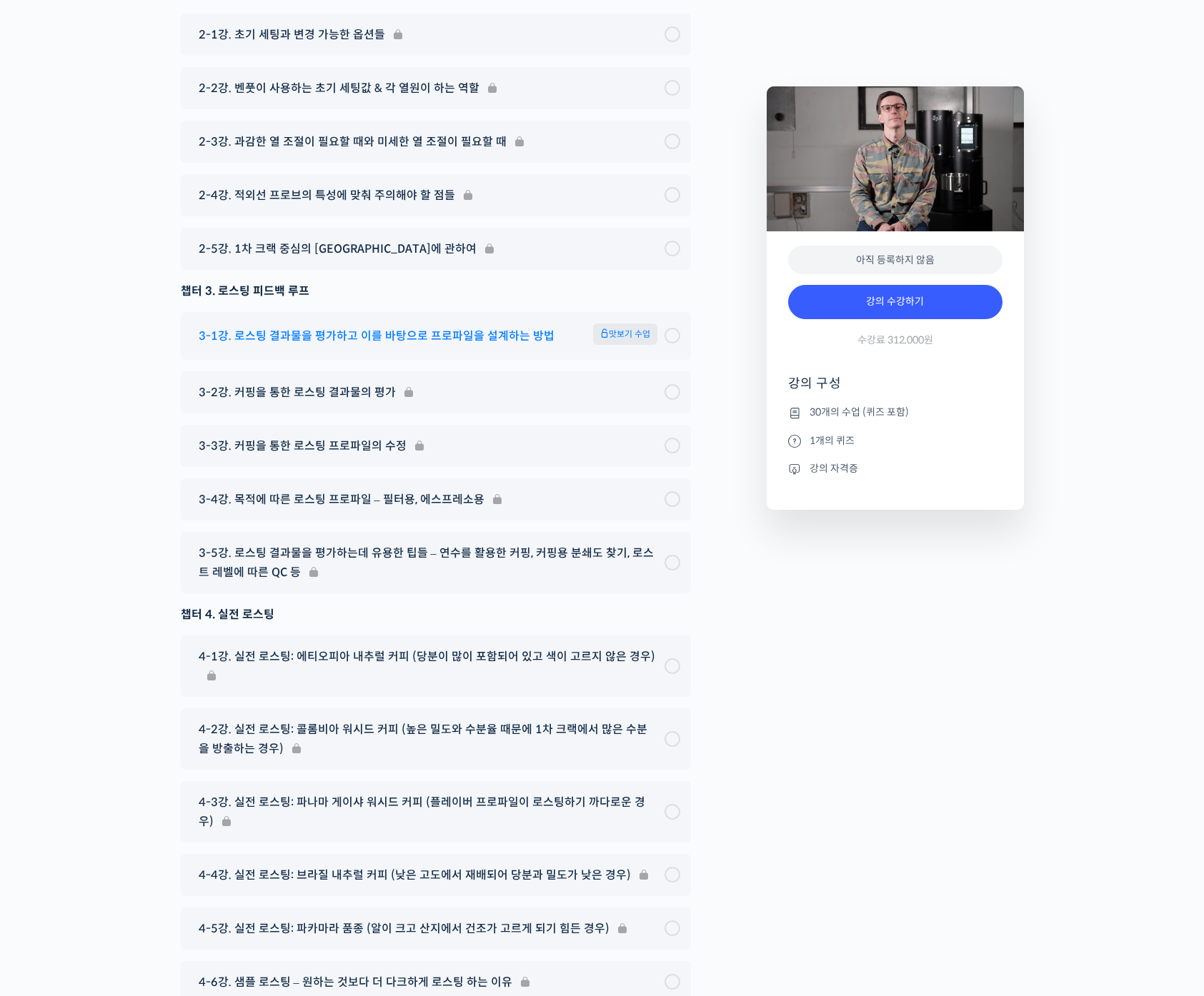
click at [460, 346] on span "3-1강. 로스팅 결과물을 평가하고 이를 바탕으로 프로파일을 설계하는 방법" at bounding box center [376, 335] width 356 height 19
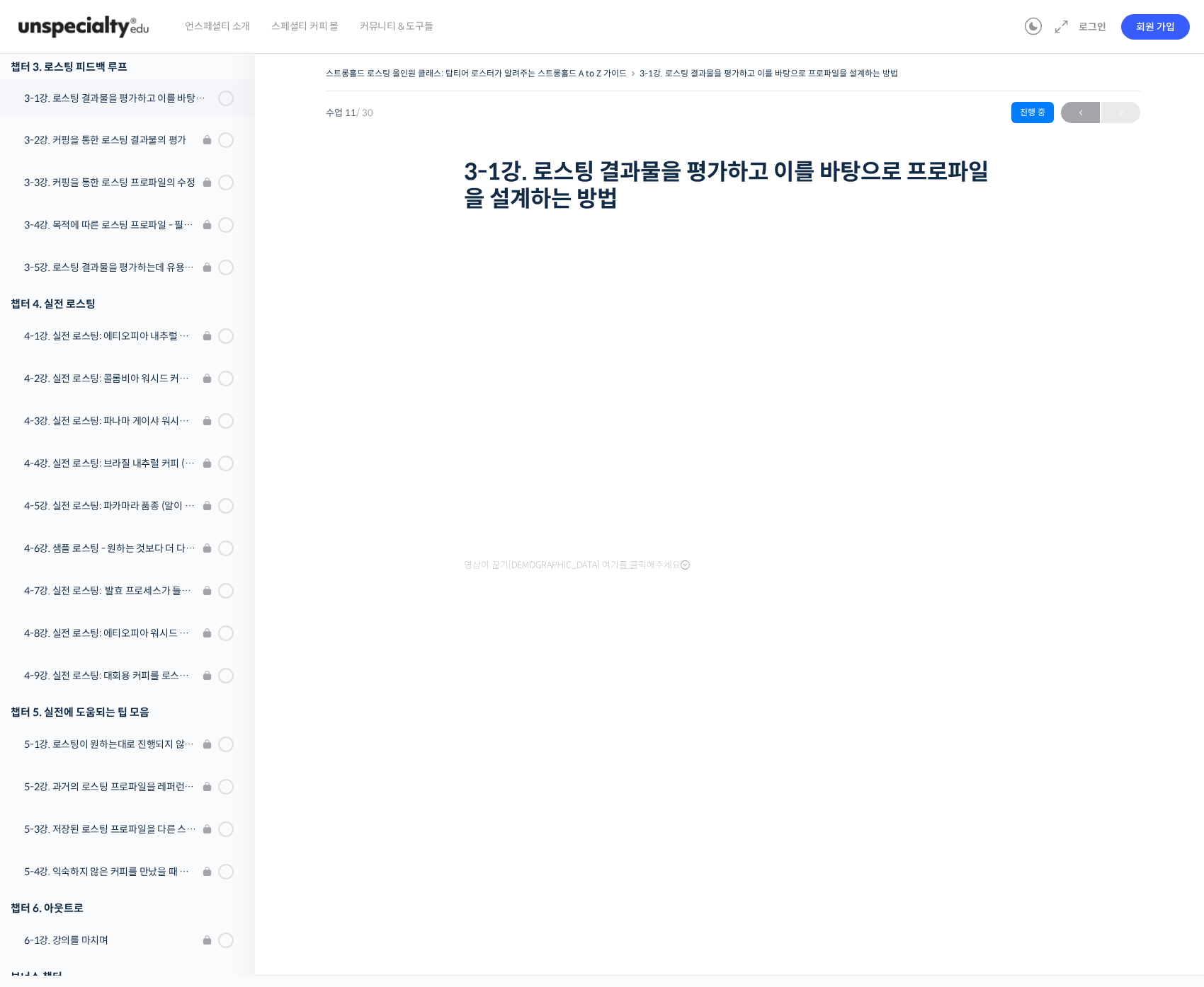
scroll to position [679, 0]
click at [468, 768] on div "스트롱홀드 로스팅 올인원 클래스: 탑티어 로스터가 알려주는 스트롱홀드 A to Z 가이드 3-1강. 로스팅 결과물을 평가하고 이를 바탕으로 프…" at bounding box center [733, 509] width 956 height 934
